Goal: Task Accomplishment & Management: Complete application form

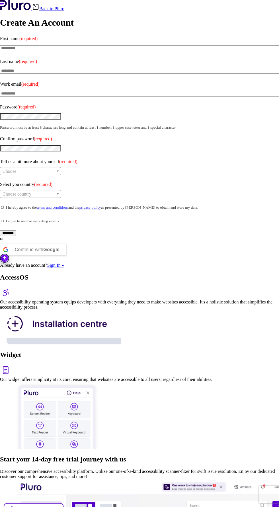
click at [114, 382] on img at bounding box center [57, 415] width 114 height 67
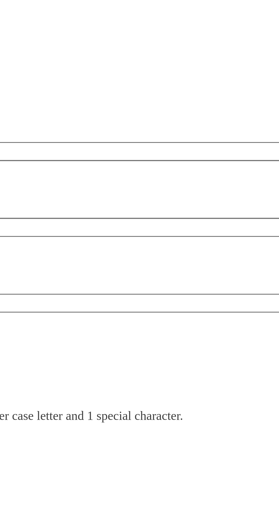
click at [121, 310] on img at bounding box center [60, 327] width 121 height 35
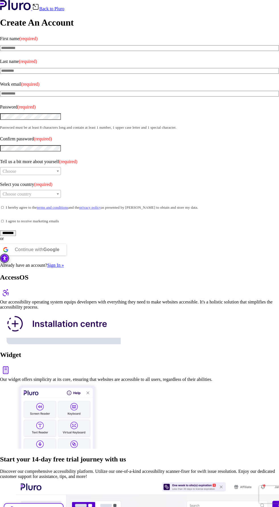
click at [143, 273] on div "AccessOS Our accessibility operating system equips developers with everything t…" at bounding box center [139, 309] width 279 height 72
click at [16, 230] on input "********" at bounding box center [8, 233] width 16 height 6
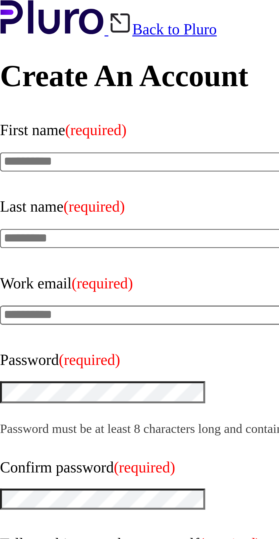
click at [42, 57] on label "Last name (required)" at bounding box center [139, 61] width 279 height 9
click at [42, 68] on input "Last name (required)" at bounding box center [139, 71] width 279 height 6
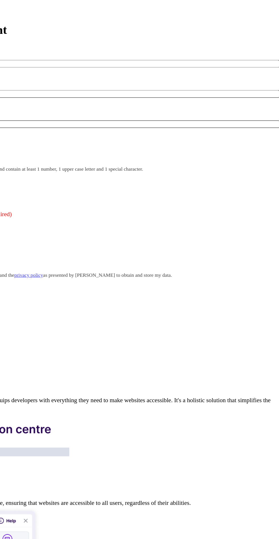
click at [171, 273] on div "AccessOS Our accessibility operating system equips developers with everything t…" at bounding box center [139, 309] width 279 height 72
